Goal: Check status: Check status

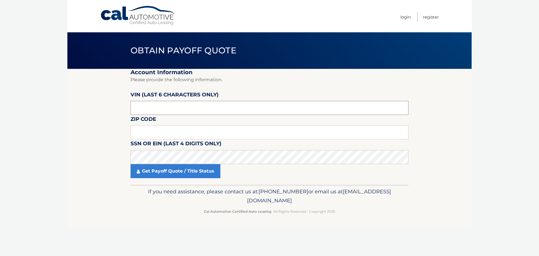
click at [182, 108] on input "text" at bounding box center [270, 108] width 278 height 14
type input "230081"
type input "15216"
click button "For Originating Dealer" at bounding box center [0, 0] width 0 height 0
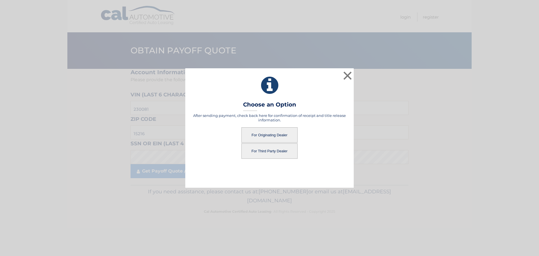
click at [274, 124] on div "After sending payment, check back here for confirmation of receipt and title re…" at bounding box center [269, 136] width 154 height 46
click at [272, 132] on button "For Originating Dealer" at bounding box center [270, 134] width 56 height 15
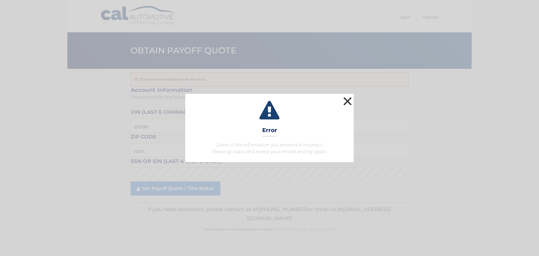
click at [349, 101] on button "×" at bounding box center [347, 100] width 11 height 11
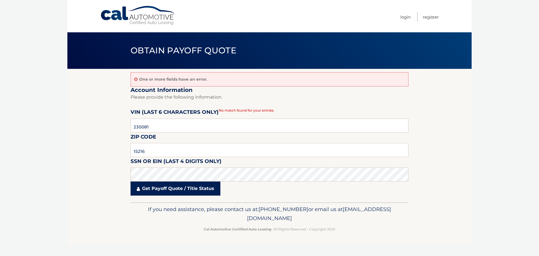
click at [167, 188] on link "Get Payoff Quote / Title Status" at bounding box center [176, 188] width 90 height 14
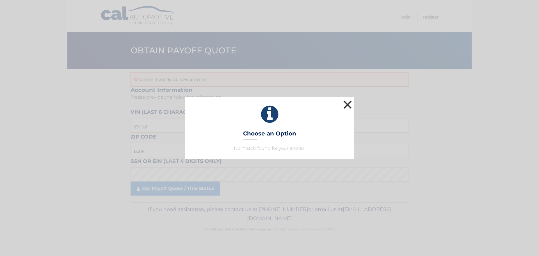
click at [349, 102] on button "×" at bounding box center [347, 104] width 11 height 11
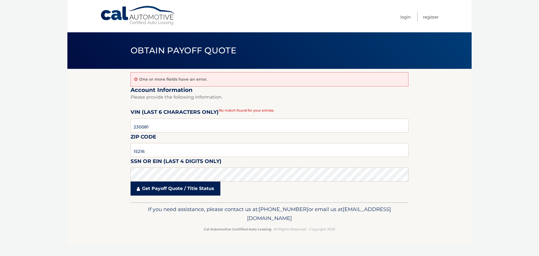
click at [178, 190] on link "Get Payoff Quote / Title Status" at bounding box center [176, 188] width 90 height 14
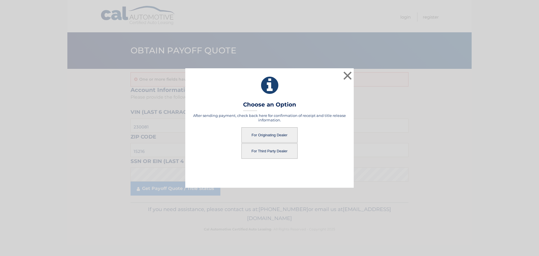
click at [279, 132] on button "For Originating Dealer" at bounding box center [270, 134] width 56 height 15
click at [276, 135] on button "For Originating Dealer" at bounding box center [270, 134] width 56 height 15
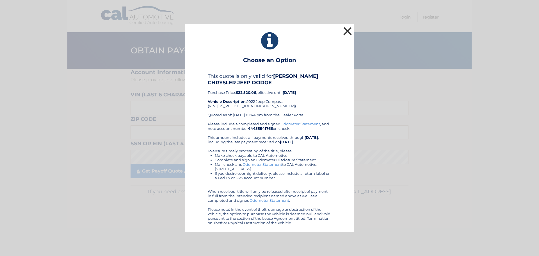
click at [346, 33] on button "×" at bounding box center [347, 31] width 11 height 11
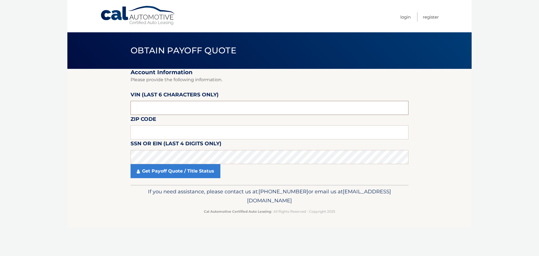
click at [179, 107] on input "text" at bounding box center [270, 108] width 278 height 14
type input "230081"
type input "15216"
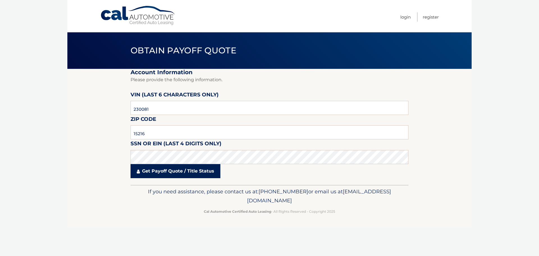
click at [193, 169] on link "Get Payoff Quote / Title Status" at bounding box center [176, 171] width 90 height 14
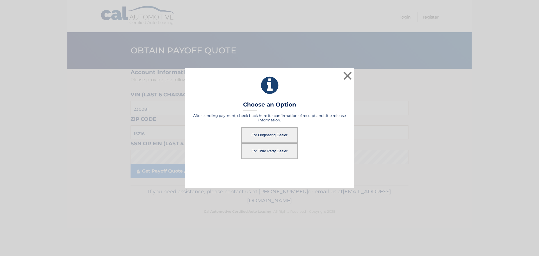
click at [271, 150] on button "For Third Party Dealer" at bounding box center [270, 150] width 56 height 15
click at [266, 152] on button "For Third Party Dealer" at bounding box center [270, 150] width 56 height 15
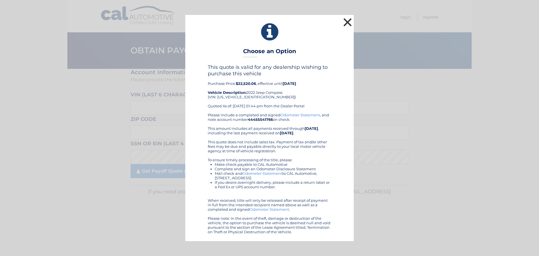
click at [344, 24] on button "×" at bounding box center [347, 22] width 11 height 11
